Goal: Information Seeking & Learning: Check status

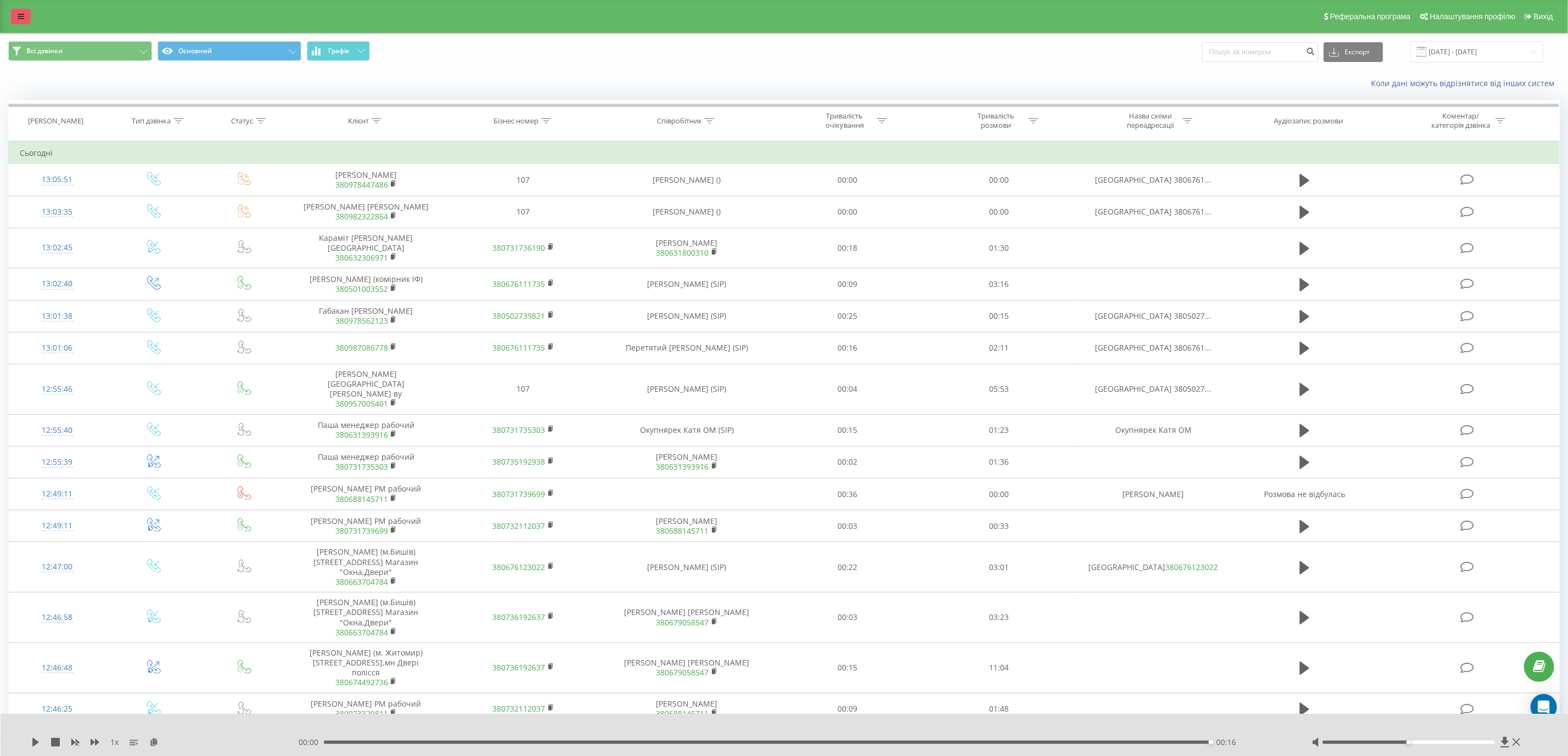
click at [25, 9] on link at bounding box center [20, 16] width 20 height 15
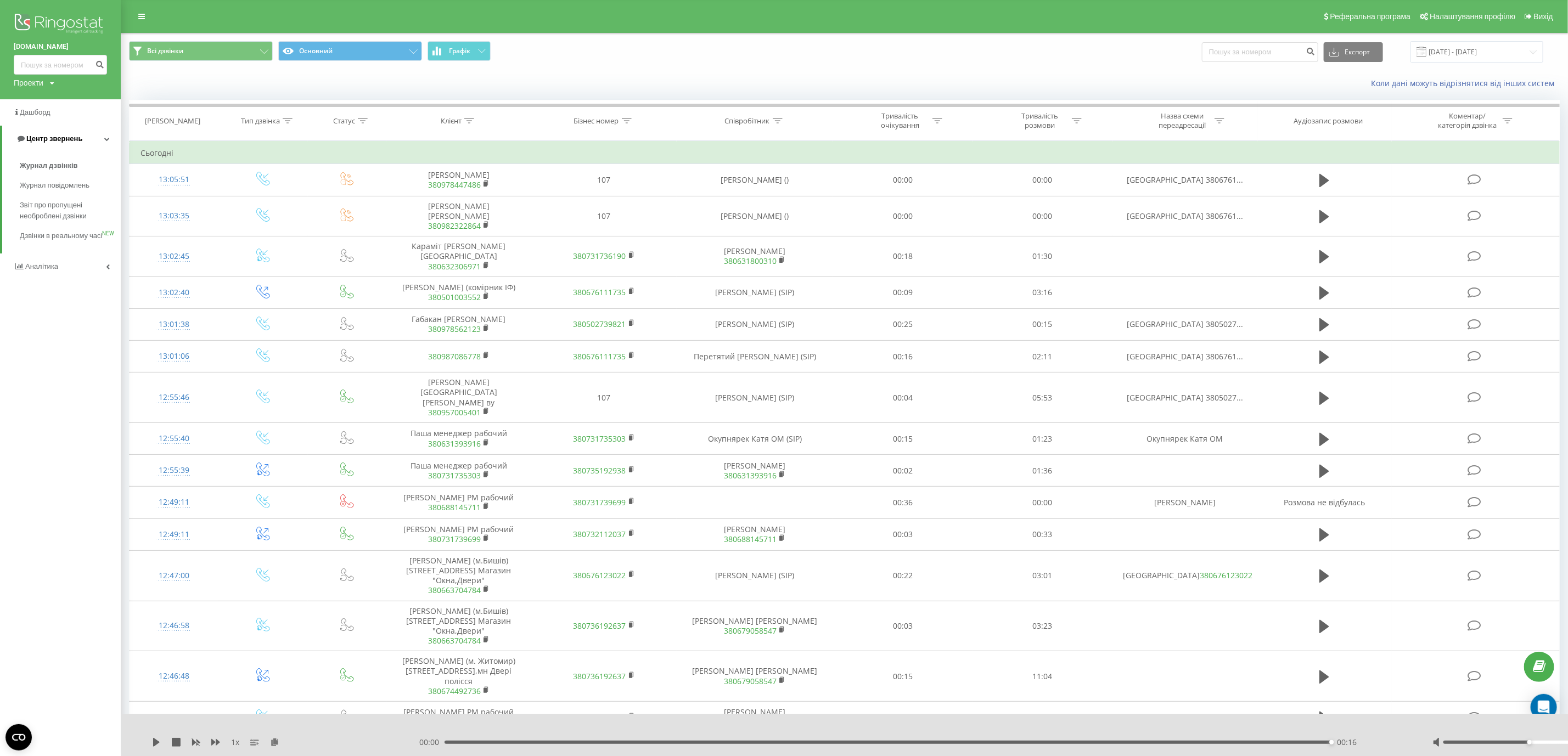
click at [73, 140] on span "Центр звернень" at bounding box center [54, 139] width 56 height 9
click at [77, 132] on link "Центр звернень" at bounding box center [60, 139] width 120 height 27
click at [71, 166] on span "Журнал дзвінків" at bounding box center [49, 165] width 58 height 11
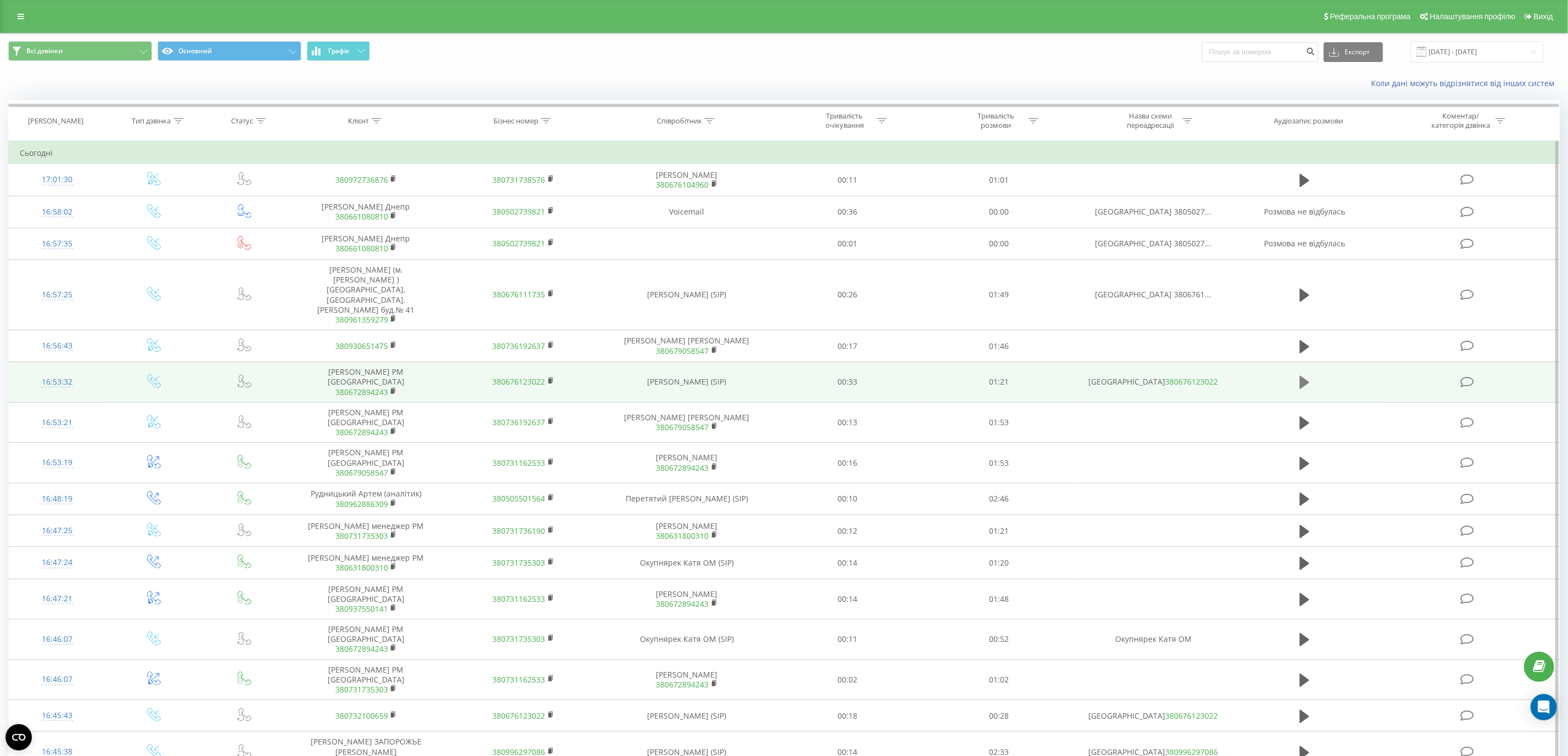
click at [1302, 376] on icon at bounding box center [1304, 382] width 10 height 13
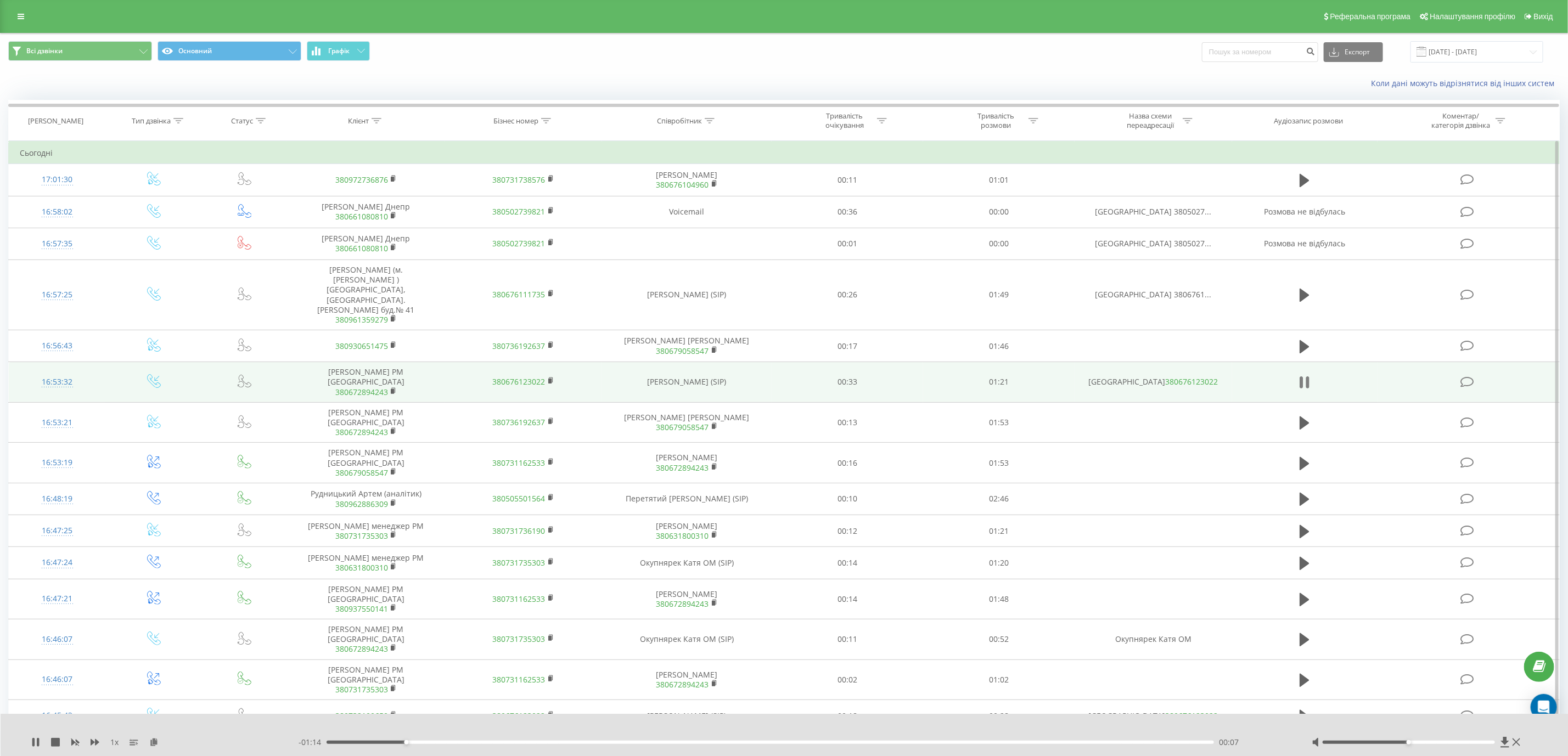
click at [1304, 375] on icon at bounding box center [1304, 382] width 10 height 15
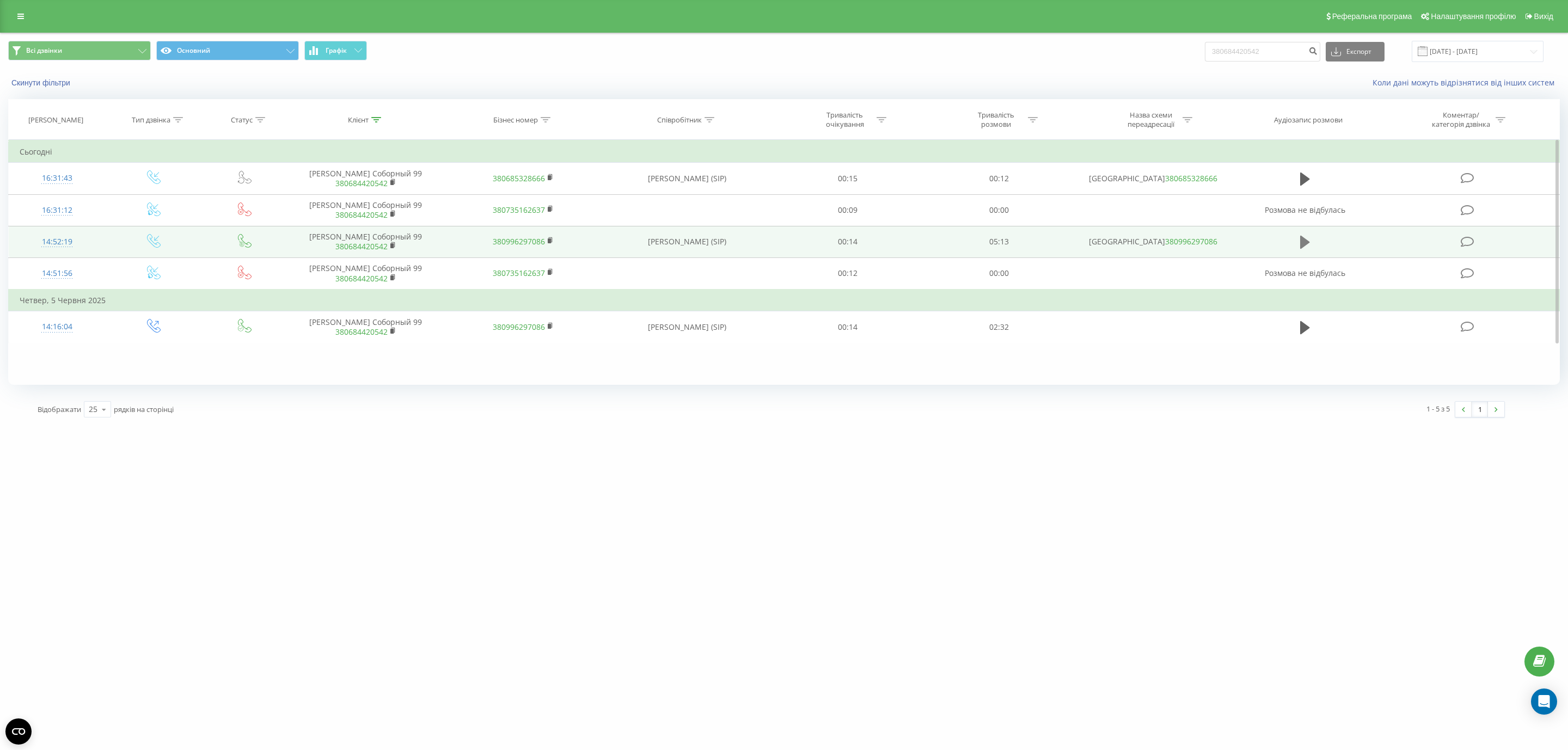
click at [1308, 250] on icon at bounding box center [1304, 242] width 9 height 15
